Goal: Transaction & Acquisition: Purchase product/service

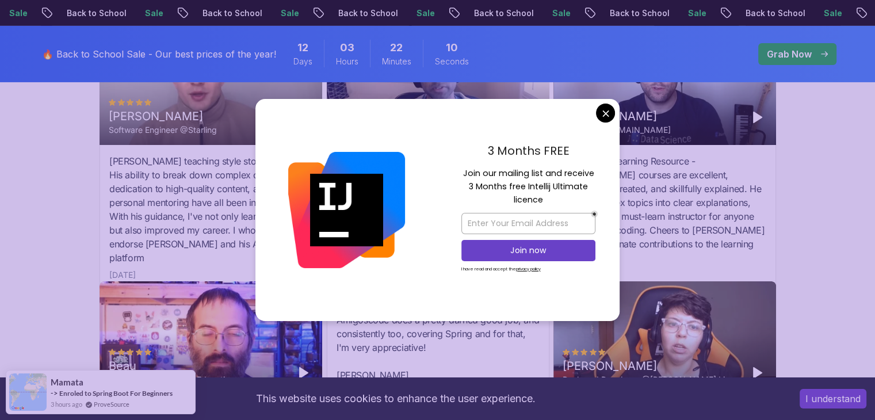
scroll to position [4025, 0]
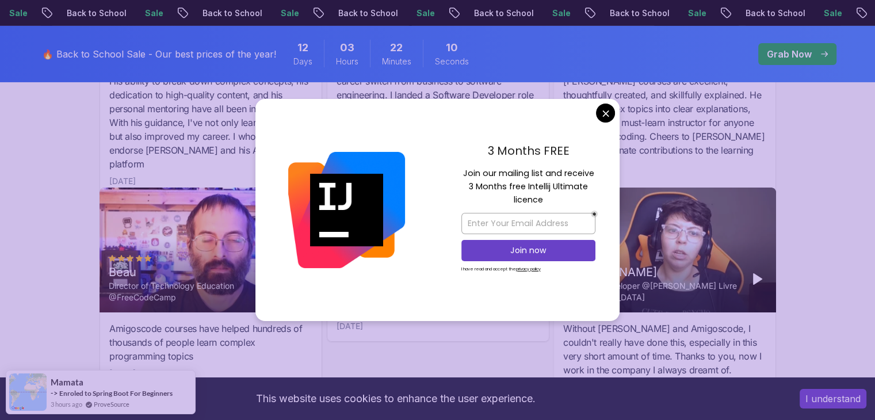
click at [738, 218] on div "[PERSON_NAME] Back-end Developer @[PERSON_NAME] Livre [GEOGRAPHIC_DATA]" at bounding box center [665, 250] width 223 height 125
click at [599, 106] on div "3 Months FREE Join our mailing list and receive 3 Months free Intellij Ultimate…" at bounding box center [528, 210] width 182 height 222
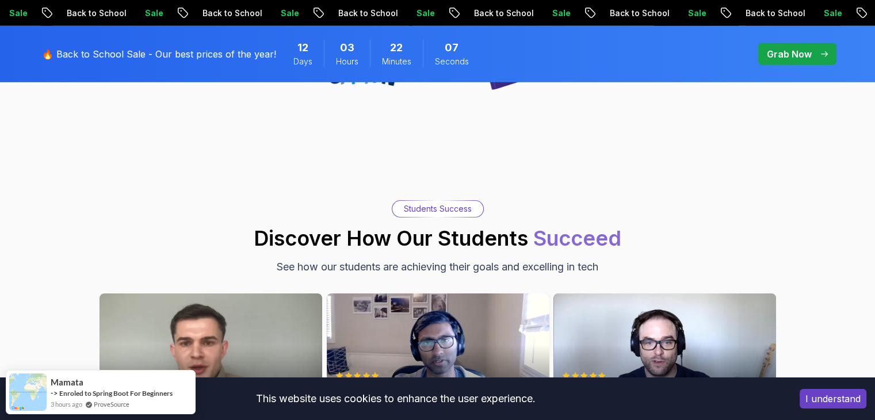
scroll to position [2923, 0]
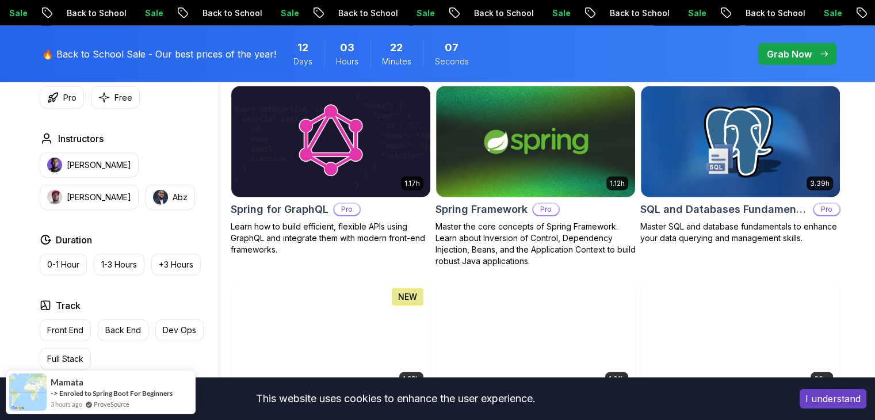
click at [797, 35] on div "🔥 Back to School Sale - Our best prices of the year! 12 Days 03 Hours 22 Minute…" at bounding box center [438, 54] width 806 height 56
click at [799, 55] on p "Grab Now" at bounding box center [789, 54] width 45 height 14
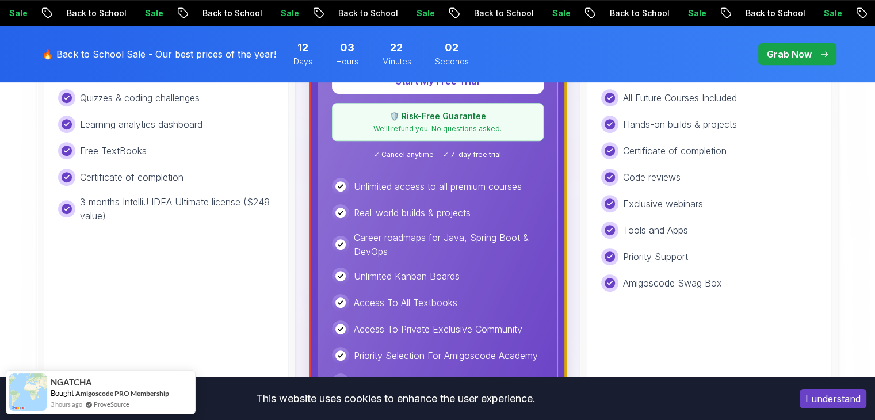
scroll to position [288, 0]
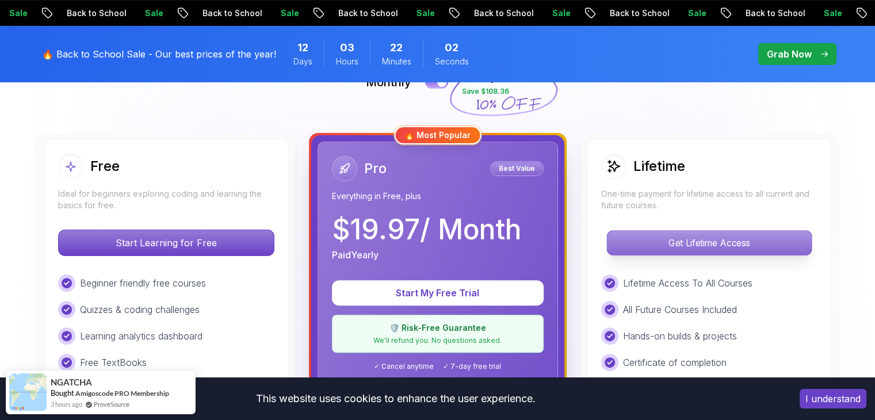
click at [686, 252] on p "Get Lifetime Access" at bounding box center [709, 243] width 204 height 24
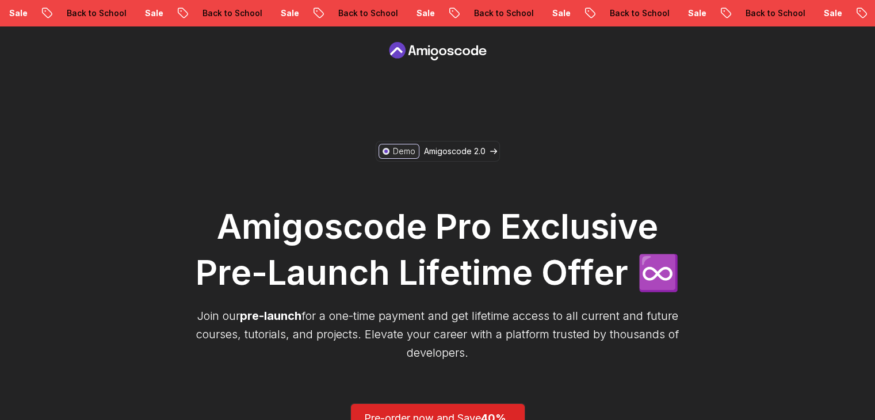
scroll to position [230, 0]
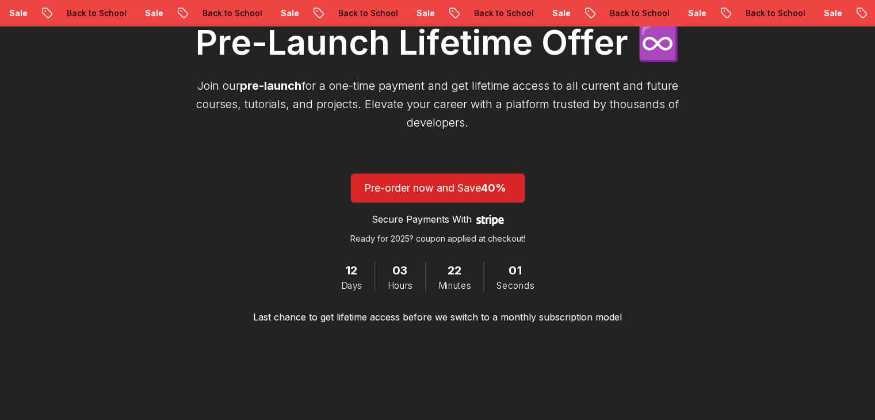
click at [593, 245] on div "Demo Amigoscode 2.0 Amigoscode Pro Exclusive Pre-Launch Lifetime Offer ♾️ Join …" at bounding box center [438, 117] width 495 height 413
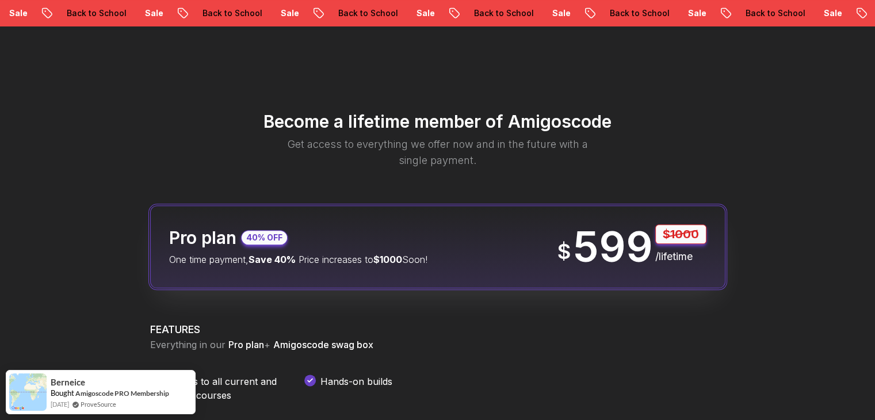
scroll to position [1381, 0]
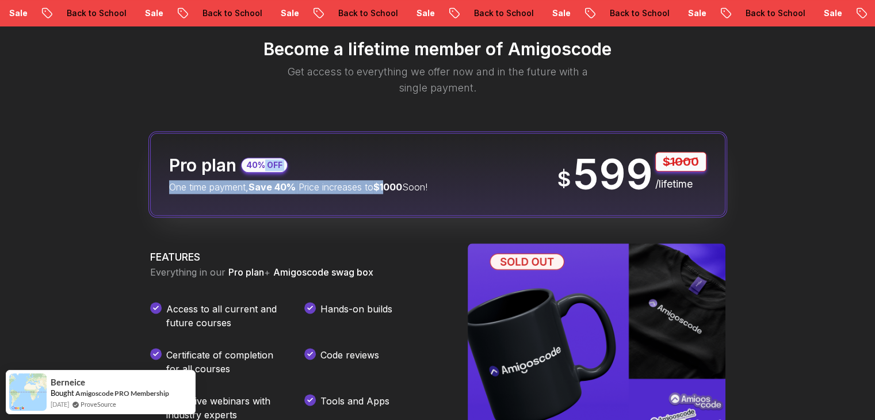
drag, startPoint x: 265, startPoint y: 169, endPoint x: 408, endPoint y: 198, distance: 145.7
click at [408, 198] on div "Pro plan 40% OFF One time payment, Save 40% Price increases to $1000 Soon! $ 59…" at bounding box center [438, 174] width 576 height 83
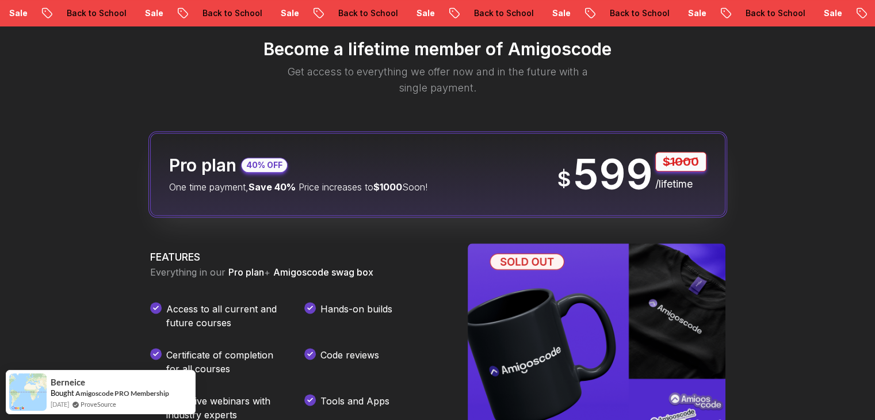
drag, startPoint x: 408, startPoint y: 197, endPoint x: 315, endPoint y: 196, distance: 92.7
click at [315, 196] on div "Pro plan 40% OFF One time payment, Save 40% Price increases to $1000 Soon! $ 59…" at bounding box center [438, 174] width 576 height 83
drag, startPoint x: 315, startPoint y: 196, endPoint x: 231, endPoint y: 203, distance: 84.3
click at [314, 196] on div "Pro plan 40% OFF One time payment, Save 40% Price increases to $1000 Soon! $ 59…" at bounding box center [438, 174] width 576 height 83
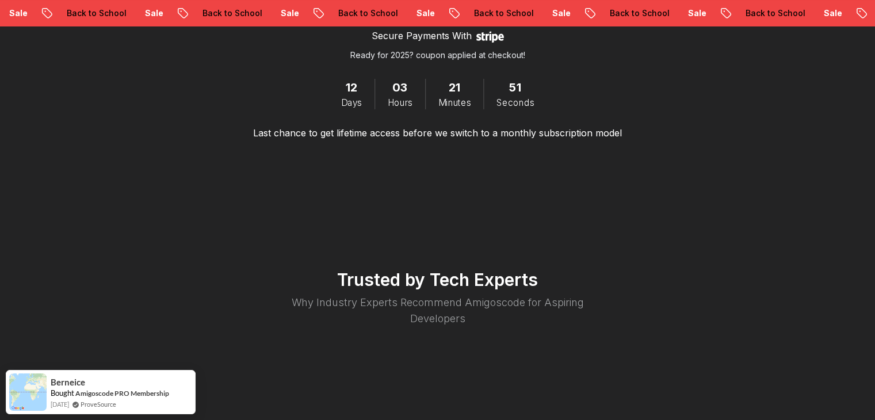
scroll to position [2187, 0]
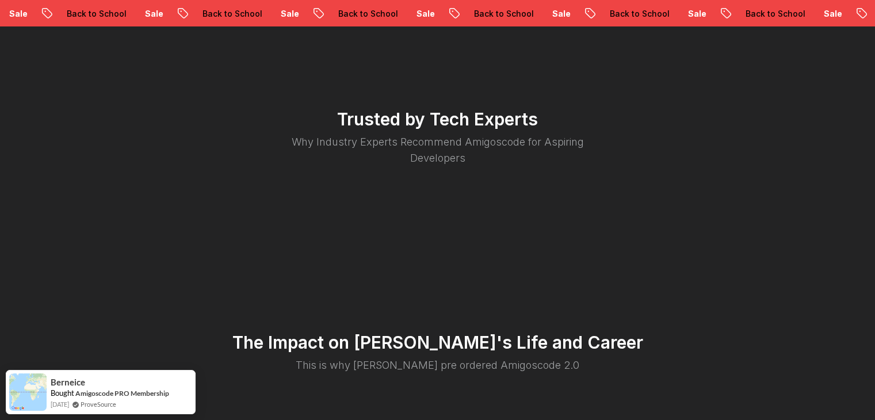
drag, startPoint x: 863, startPoint y: 207, endPoint x: 884, endPoint y: 201, distance: 21.0
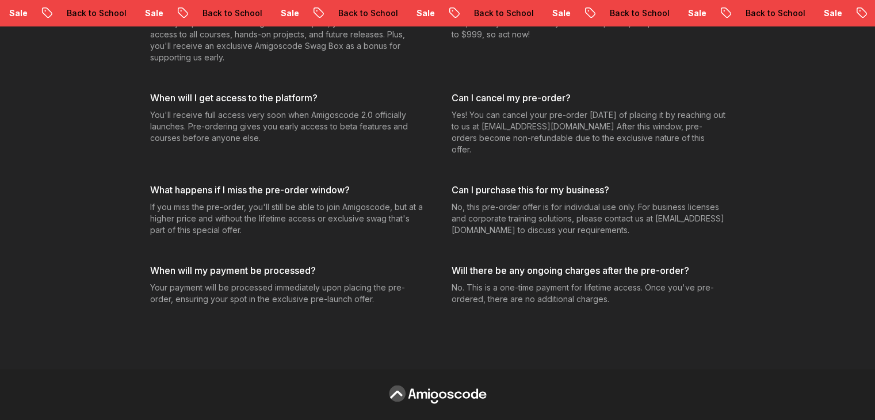
scroll to position [0, 0]
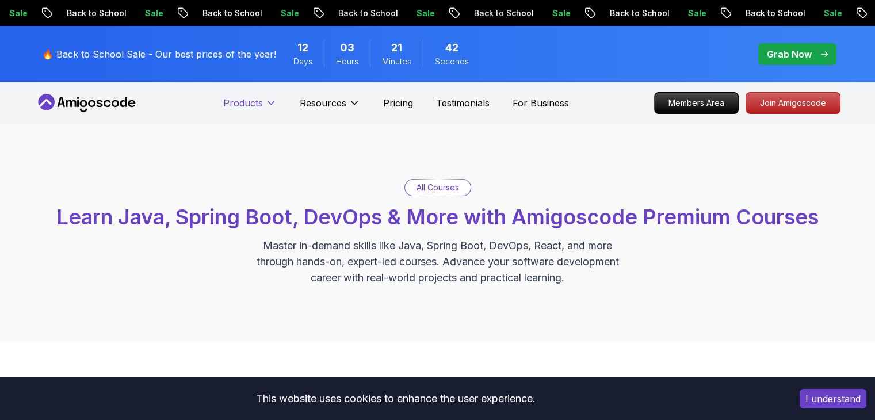
click at [272, 104] on icon at bounding box center [271, 103] width 12 height 12
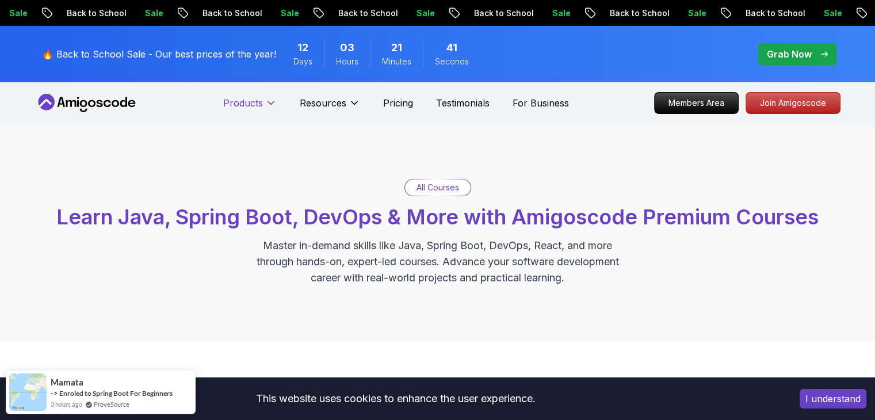
click at [272, 104] on icon at bounding box center [271, 103] width 6 height 3
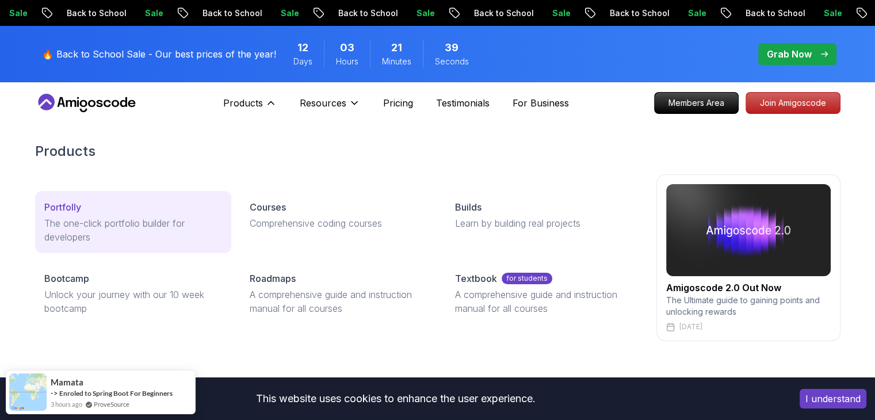
click at [145, 218] on p "The one-click portfolio builder for developers" at bounding box center [133, 230] width 178 height 28
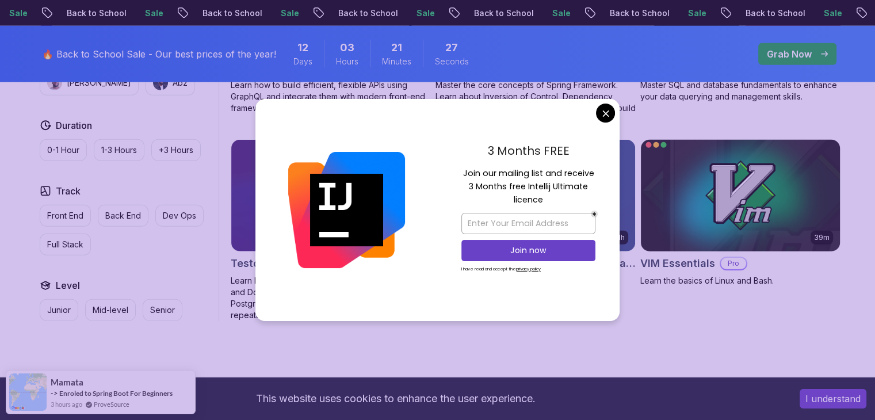
scroll to position [3032, 0]
